Goal: Task Accomplishment & Management: Manage account settings

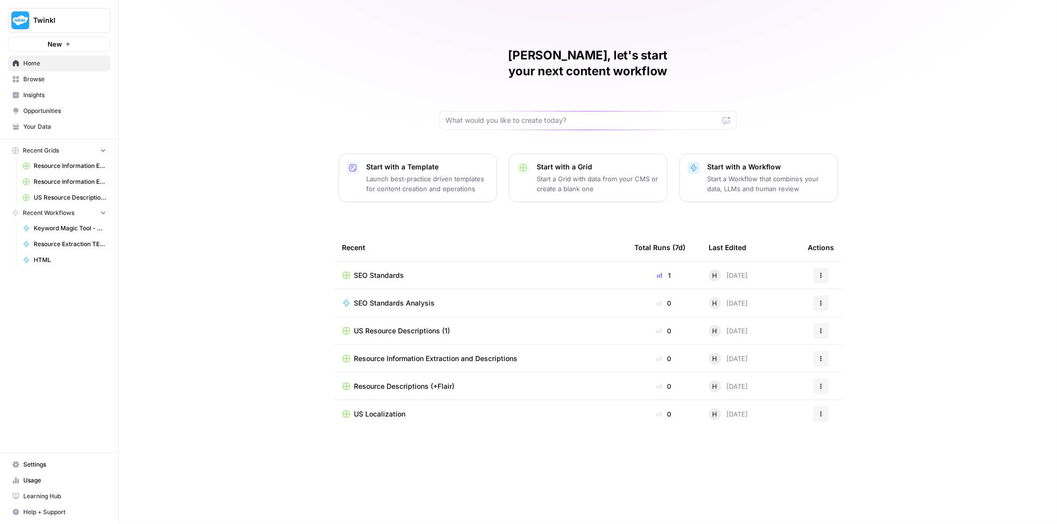
click at [395, 271] on span "SEO Standards" at bounding box center [379, 276] width 50 height 10
click at [40, 479] on span "Usage" at bounding box center [64, 480] width 83 height 9
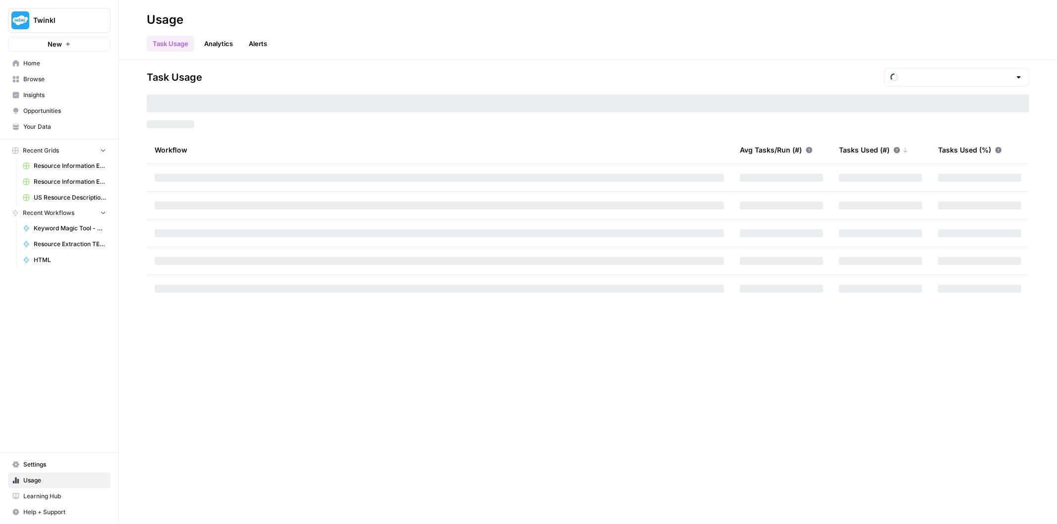
type input "October Tasks"
